Goal: Communication & Community: Share content

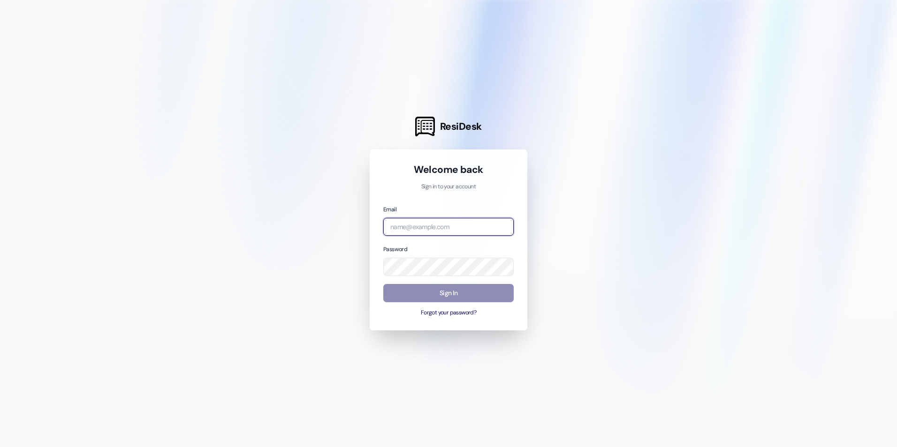
type input "[EMAIL_ADDRESS][DOMAIN_NAME]"
click at [468, 294] on button "Sign In" at bounding box center [448, 293] width 130 height 18
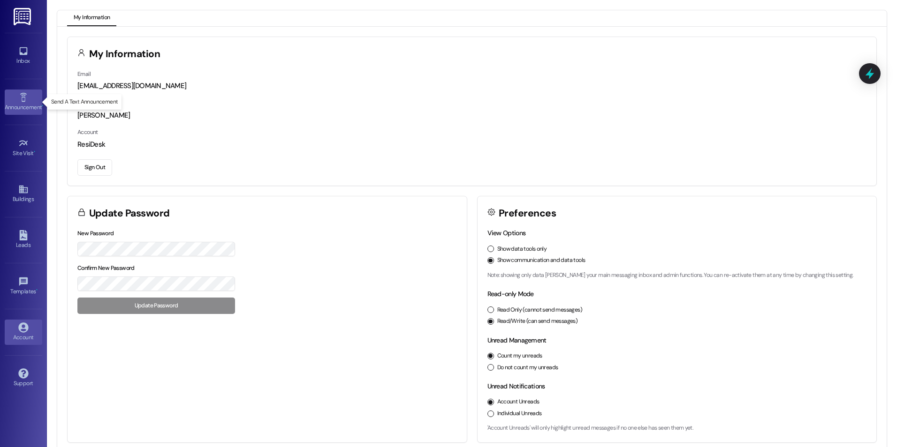
click at [23, 109] on div "Announcement •" at bounding box center [23, 107] width 47 height 9
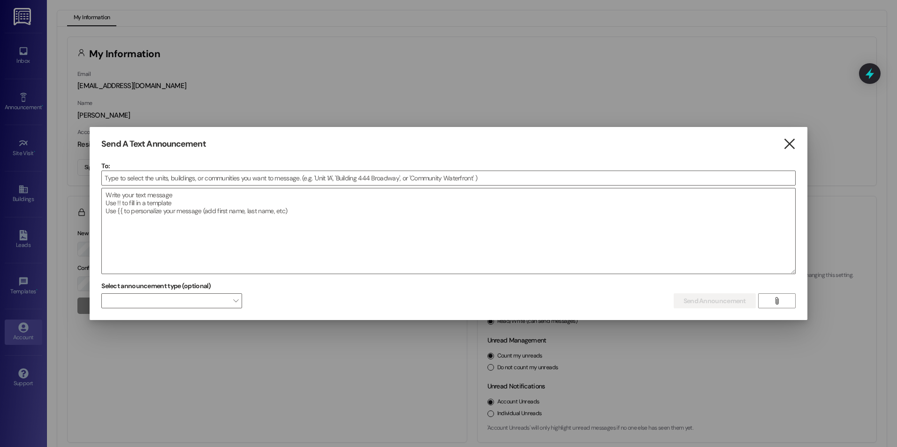
click at [788, 141] on icon "" at bounding box center [789, 144] width 13 height 10
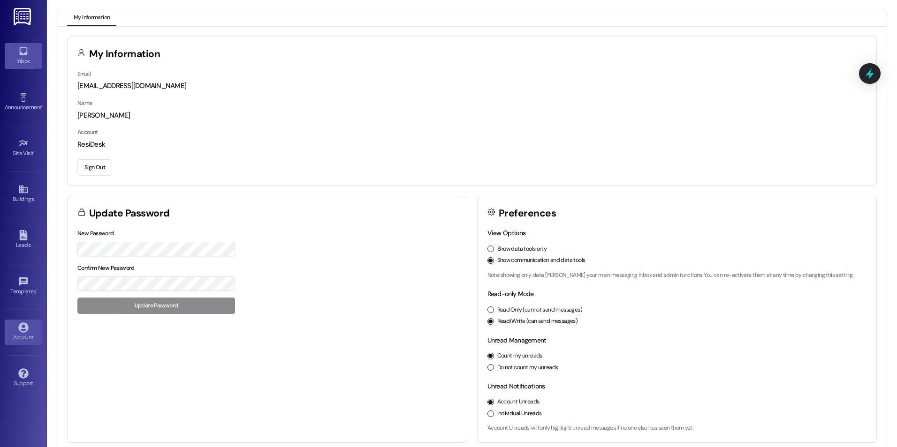
click at [27, 53] on icon at bounding box center [23, 51] width 10 height 10
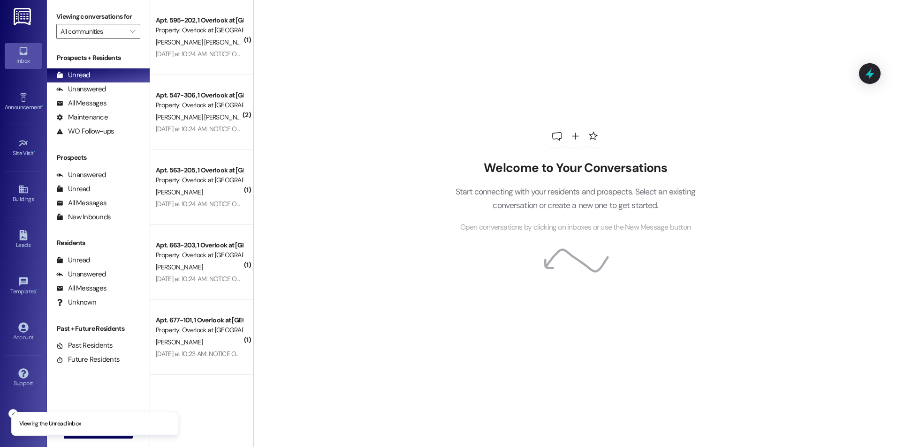
click at [22, 19] on img at bounding box center [23, 16] width 19 height 17
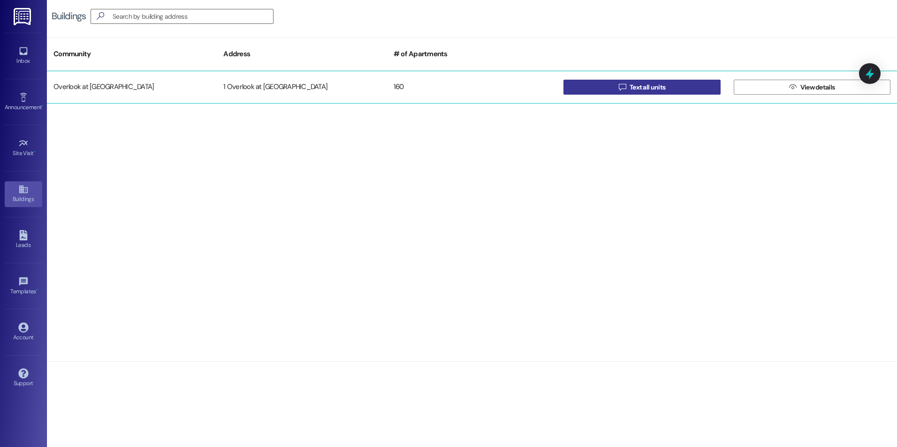
click at [638, 89] on span "Text all units" at bounding box center [647, 88] width 36 height 10
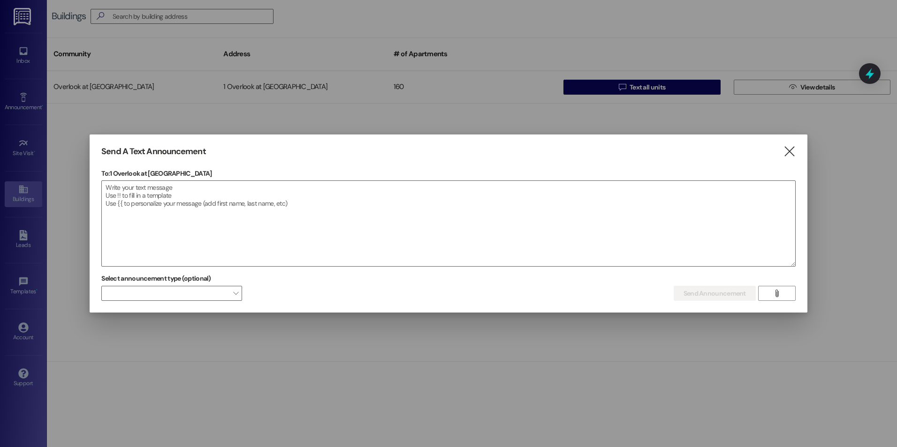
drag, startPoint x: 794, startPoint y: 150, endPoint x: 749, endPoint y: 132, distance: 47.8
click at [793, 150] on icon "" at bounding box center [789, 152] width 13 height 10
